Goal: Check status: Check status

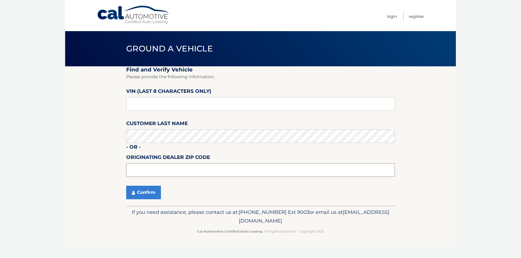
paste input "15210"
type input "15210"
drag, startPoint x: 65, startPoint y: 111, endPoint x: 87, endPoint y: 107, distance: 22.3
click at [65, 111] on body "Cal Automotive Menu Login Register Ground a Vehicle" at bounding box center [260, 129] width 521 height 258
drag, startPoint x: 47, startPoint y: 147, endPoint x: 65, endPoint y: 153, distance: 19.0
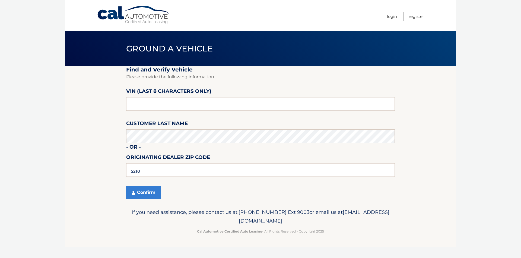
click at [47, 147] on body "Cal Automotive Menu Login Register Ground a Vehicle" at bounding box center [260, 129] width 521 height 258
click at [139, 191] on button "Confirm" at bounding box center [143, 193] width 35 height 14
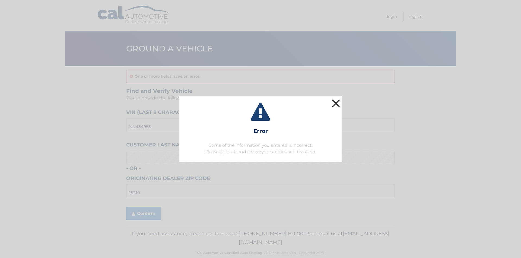
click at [334, 102] on button "×" at bounding box center [335, 103] width 11 height 11
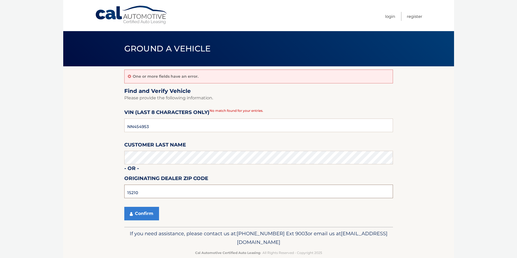
drag, startPoint x: 105, startPoint y: 186, endPoint x: 1, endPoint y: 179, distance: 104.1
click at [1, 179] on body "Cal Automotive Menu Login Register Ground a Vehicle" at bounding box center [258, 129] width 517 height 258
click at [119, 182] on section "One or more fields have an error. Find and Verify Vehicle Please provide the fo…" at bounding box center [258, 146] width 391 height 161
click at [145, 218] on button "Confirm" at bounding box center [141, 214] width 35 height 14
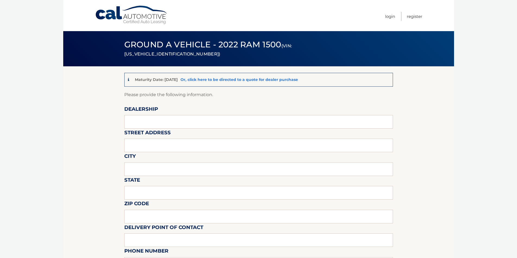
click at [217, 82] on link "Or, click here to be directed to a quote for dealer purchase" at bounding box center [238, 79] width 117 height 5
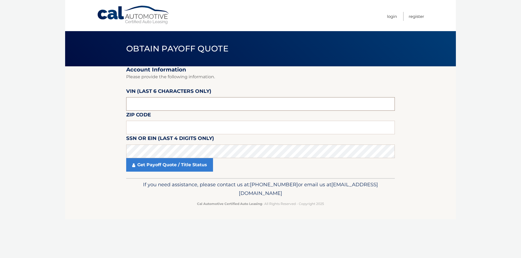
click at [207, 107] on input "text" at bounding box center [260, 104] width 269 height 14
paste input "NN454"
type input "NN454"
drag, startPoint x: 155, startPoint y: 130, endPoint x: 60, endPoint y: 129, distance: 95.2
click at [60, 130] on body "Cal Automotive Menu Login Register Obtain Payoff Quote" at bounding box center [260, 129] width 521 height 258
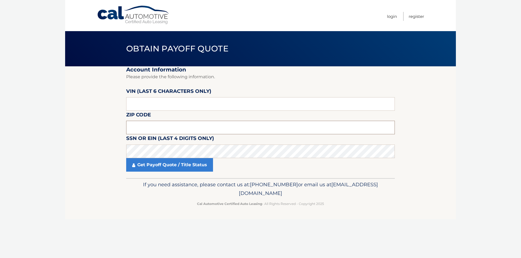
paste input "15210"
click at [134, 204] on p "Cal Automotive Certified Auto Leasing - All Rights Reserved - Copyright 2025" at bounding box center [260, 204] width 261 height 6
drag, startPoint x: 128, startPoint y: 219, endPoint x: 133, endPoint y: 209, distance: 11.8
click at [128, 219] on footer "If you need assistance, please contact us at: 609-807-3200 or email us at Custo…" at bounding box center [260, 198] width 391 height 41
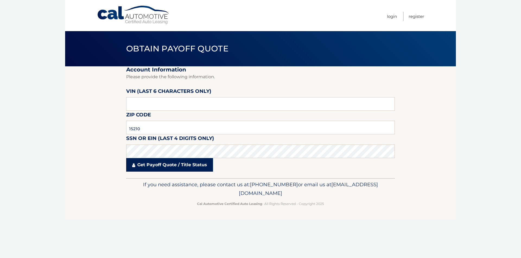
click at [150, 165] on link "Get Payoff Quote / Title Status" at bounding box center [169, 165] width 87 height 14
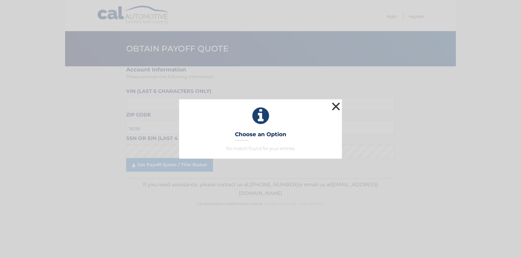
click at [337, 104] on button "×" at bounding box center [335, 106] width 11 height 11
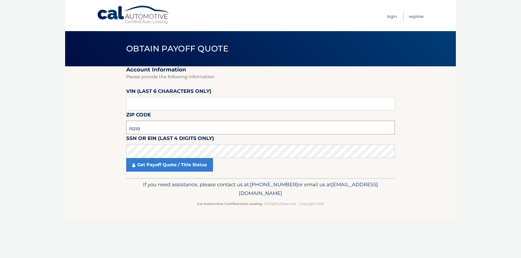
drag, startPoint x: 165, startPoint y: 126, endPoint x: -24, endPoint y: 126, distance: 188.5
click at [0, 126] on html "Cal Automotive Menu Login Register Obtain Payoff Quote 15210" at bounding box center [260, 129] width 521 height 258
click at [178, 127] on input "15210" at bounding box center [260, 128] width 269 height 14
type input "15102"
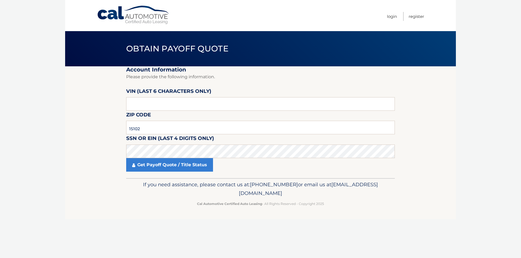
click at [100, 251] on div "Cal Automotive Menu Login Register Obtain Payoff Quote ×" at bounding box center [260, 129] width 391 height 258
click at [159, 168] on link "Get Payoff Quote / Title Status" at bounding box center [169, 165] width 87 height 14
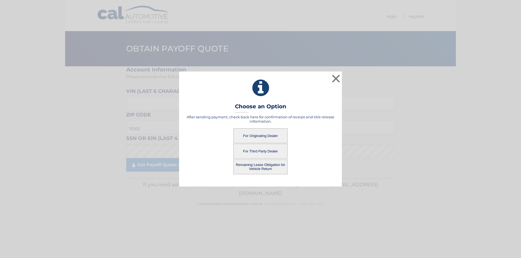
click at [249, 134] on button "For Originating Dealer" at bounding box center [260, 136] width 54 height 15
click at [261, 133] on button "For Originating Dealer" at bounding box center [260, 136] width 54 height 15
click at [317, 144] on div "After sending payment, check back here for confirmation of receipt and title re…" at bounding box center [260, 145] width 149 height 60
click at [269, 137] on button "For Originating Dealer" at bounding box center [260, 136] width 54 height 15
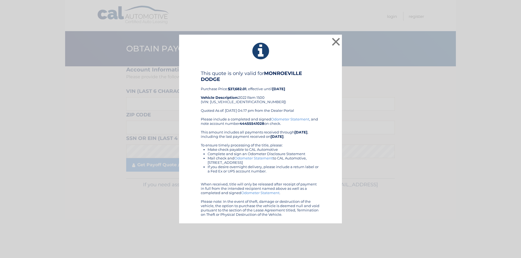
click at [365, 222] on div "× This quote is only valid for MONROEVILLE DODGE Purchase Price: $37,682.01 , e…" at bounding box center [260, 129] width 516 height 189
